Goal: Task Accomplishment & Management: Use online tool/utility

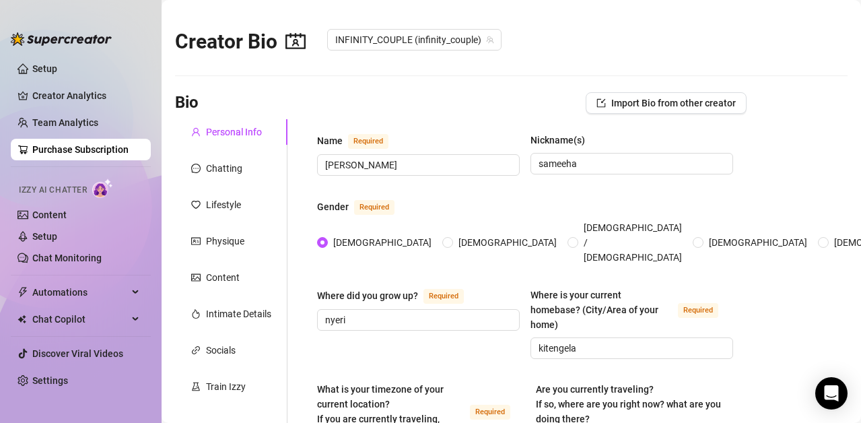
radio input "true"
type input "[DATE]"
click at [43, 214] on link "Content" at bounding box center [49, 214] width 34 height 11
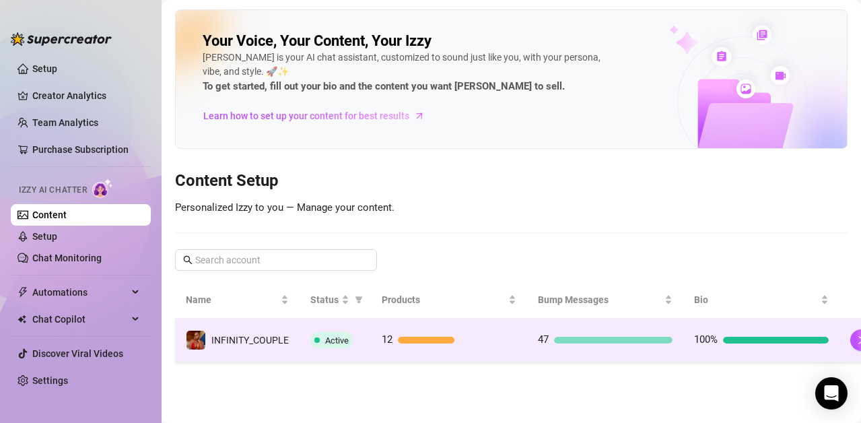
click at [329, 337] on span "Active" at bounding box center [337, 340] width 24 height 10
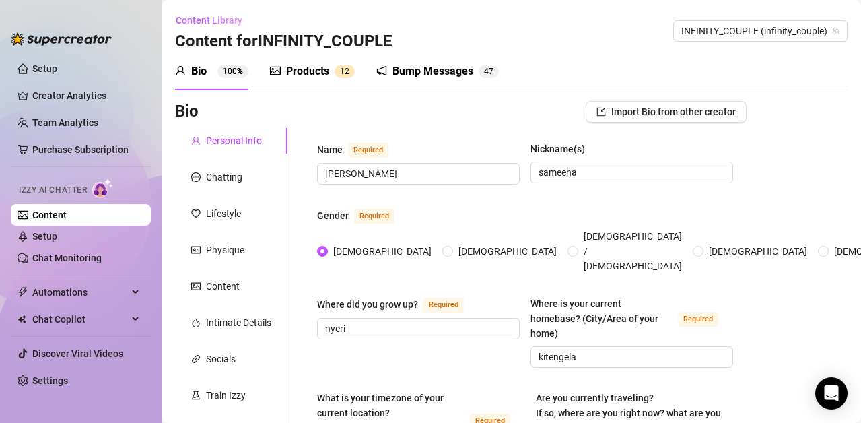
click at [423, 68] on div "Bump Messages" at bounding box center [433, 71] width 81 height 16
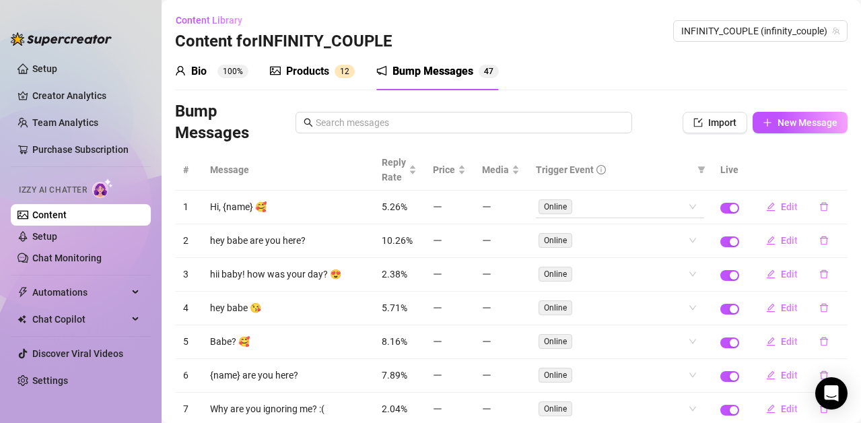
click at [551, 203] on span "Online" at bounding box center [556, 206] width 34 height 15
click at [681, 208] on div "Online" at bounding box center [620, 207] width 168 height 22
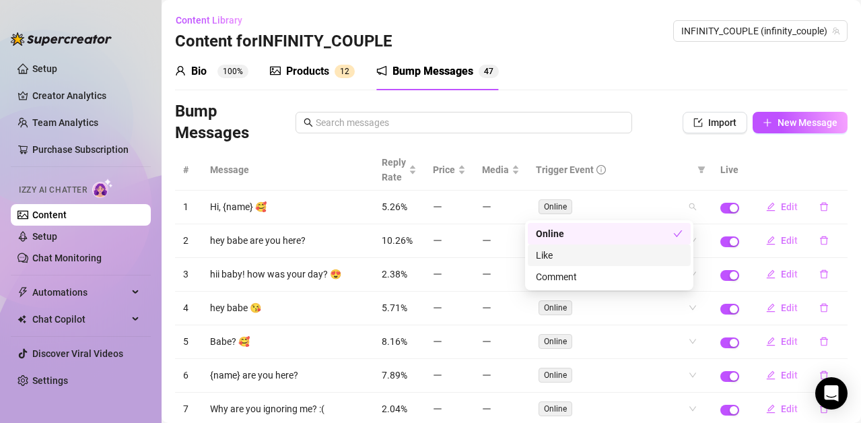
click at [626, 252] on div "Like" at bounding box center [609, 255] width 147 height 15
click at [667, 251] on div "Like" at bounding box center [604, 255] width 137 height 15
click at [810, 152] on th at bounding box center [797, 169] width 100 height 41
